Goal: Task Accomplishment & Management: Complete application form

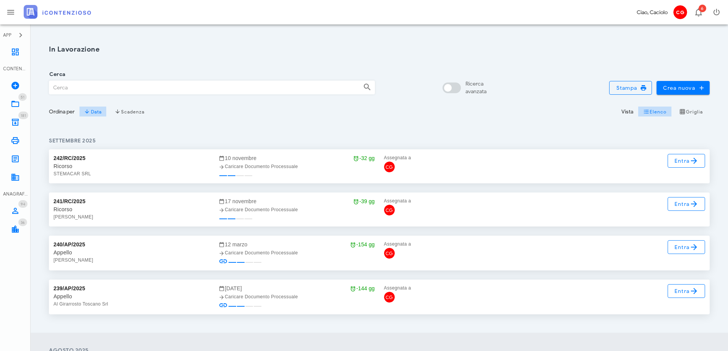
click at [73, 91] on input "Cerca" at bounding box center [203, 87] width 308 height 13
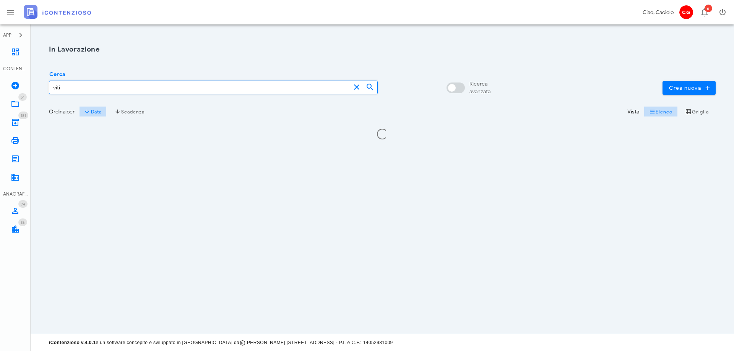
type input "viti"
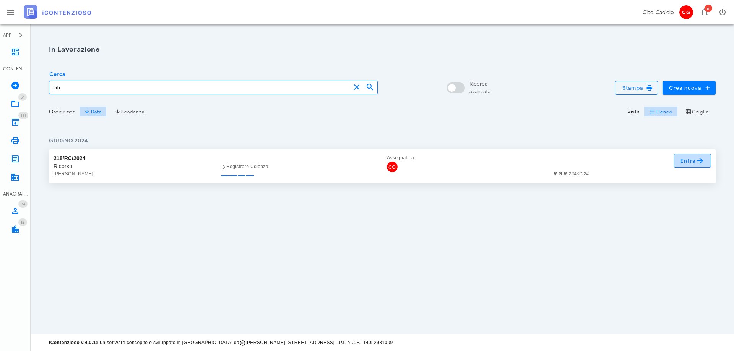
click at [680, 157] on span "Entra" at bounding box center [692, 160] width 25 height 9
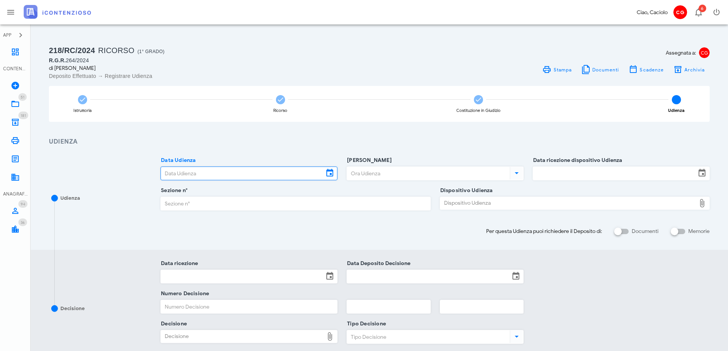
click at [230, 172] on input "Data Udienza" at bounding box center [242, 173] width 163 height 13
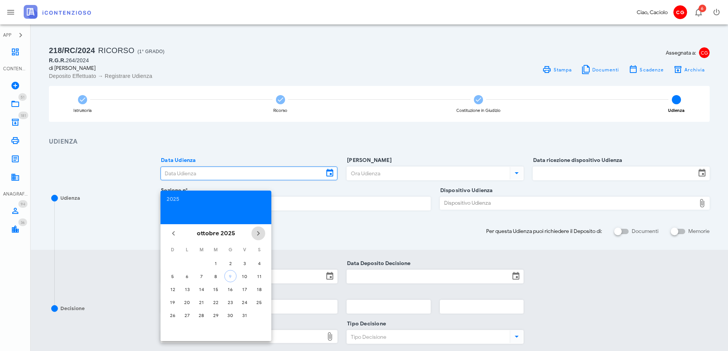
click at [257, 229] on icon "Il prossimo mese" at bounding box center [258, 233] width 9 height 9
click at [184, 299] on button "17" at bounding box center [187, 302] width 12 height 12
type input "[DATE]"
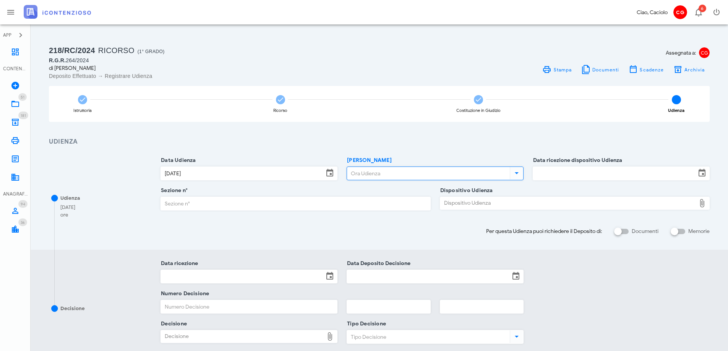
click at [359, 173] on input "[PERSON_NAME]" at bounding box center [427, 173] width 161 height 13
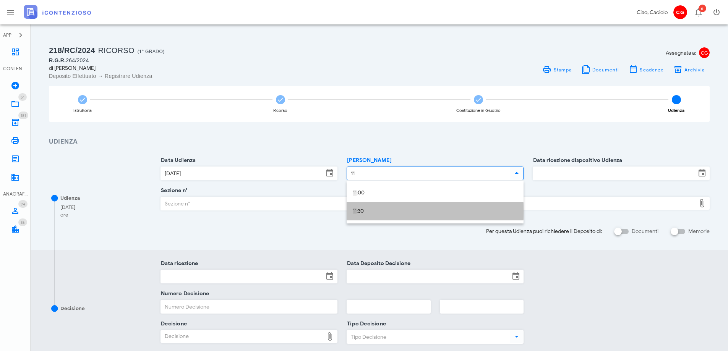
click at [351, 210] on div "11 :30" at bounding box center [435, 211] width 177 height 18
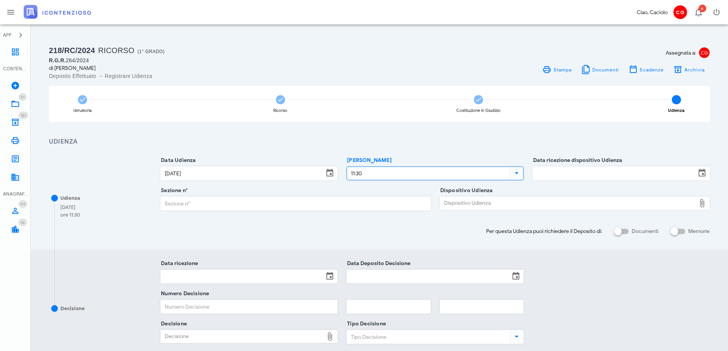
type input "11:30"
click at [548, 172] on input "Data ricezione dispositivo Udienza" at bounding box center [614, 173] width 163 height 13
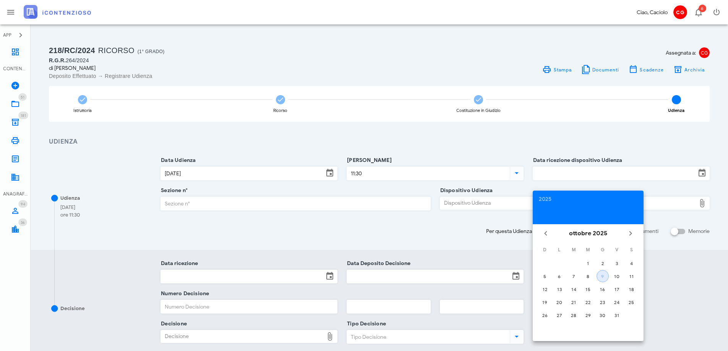
click at [602, 275] on div "9" at bounding box center [602, 277] width 11 height 6
type input "[DATE]"
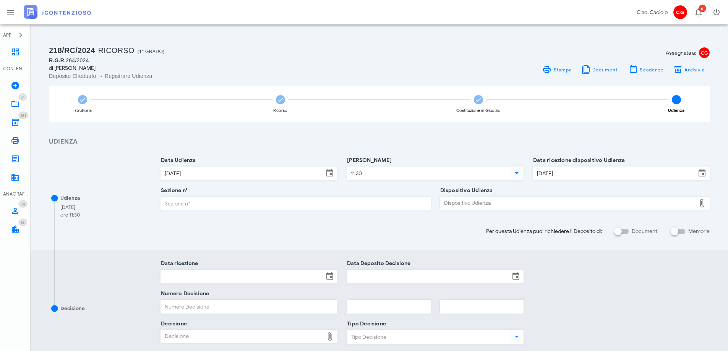
click at [310, 208] on input "Sezione n°" at bounding box center [295, 203] width 269 height 13
type input "2"
click at [479, 203] on div "Dispositivo Udienza" at bounding box center [568, 203] width 256 height 12
type input "C:\fakepath\AvvTratt___264_2024.pdf"
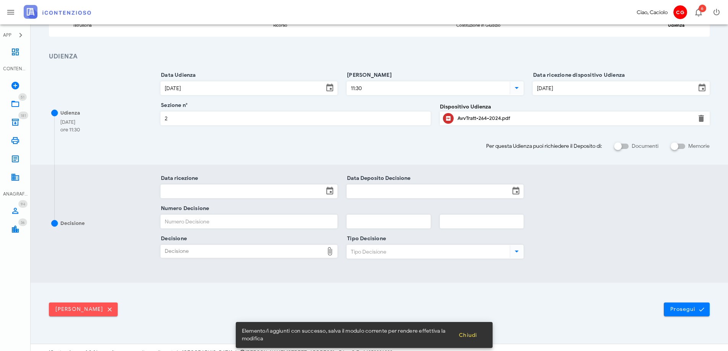
scroll to position [95, 0]
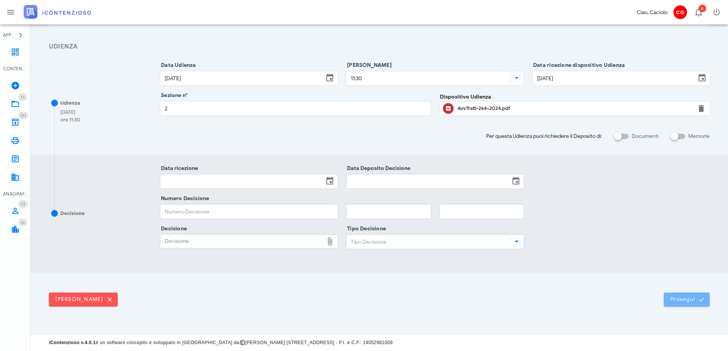
click at [669, 297] on button "Prosegui" at bounding box center [687, 300] width 46 height 14
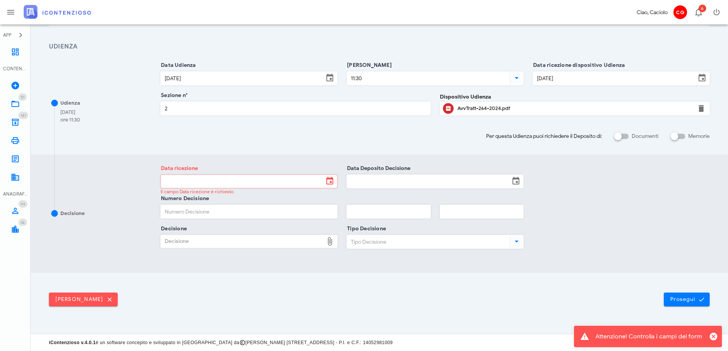
scroll to position [0, 0]
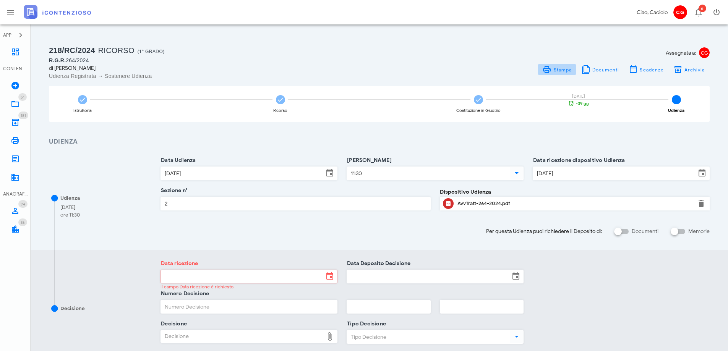
click at [572, 69] on span "Stampa" at bounding box center [562, 70] width 19 height 6
